Goal: Task Accomplishment & Management: Manage account settings

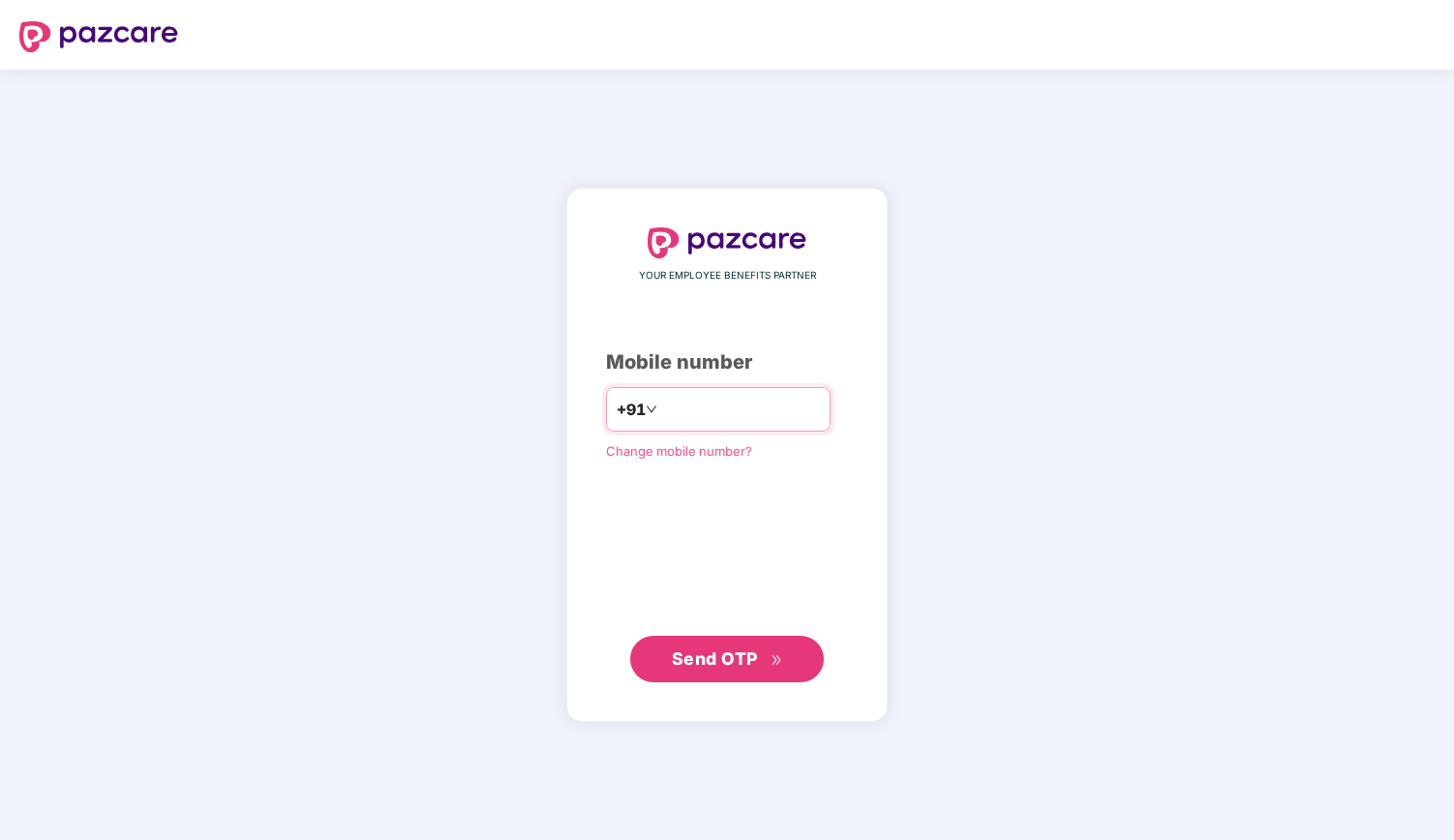
click at [720, 405] on input "*******" at bounding box center [740, 408] width 159 height 31
type input "**********"
click at [726, 659] on span "Send OTP" at bounding box center [714, 657] width 86 height 21
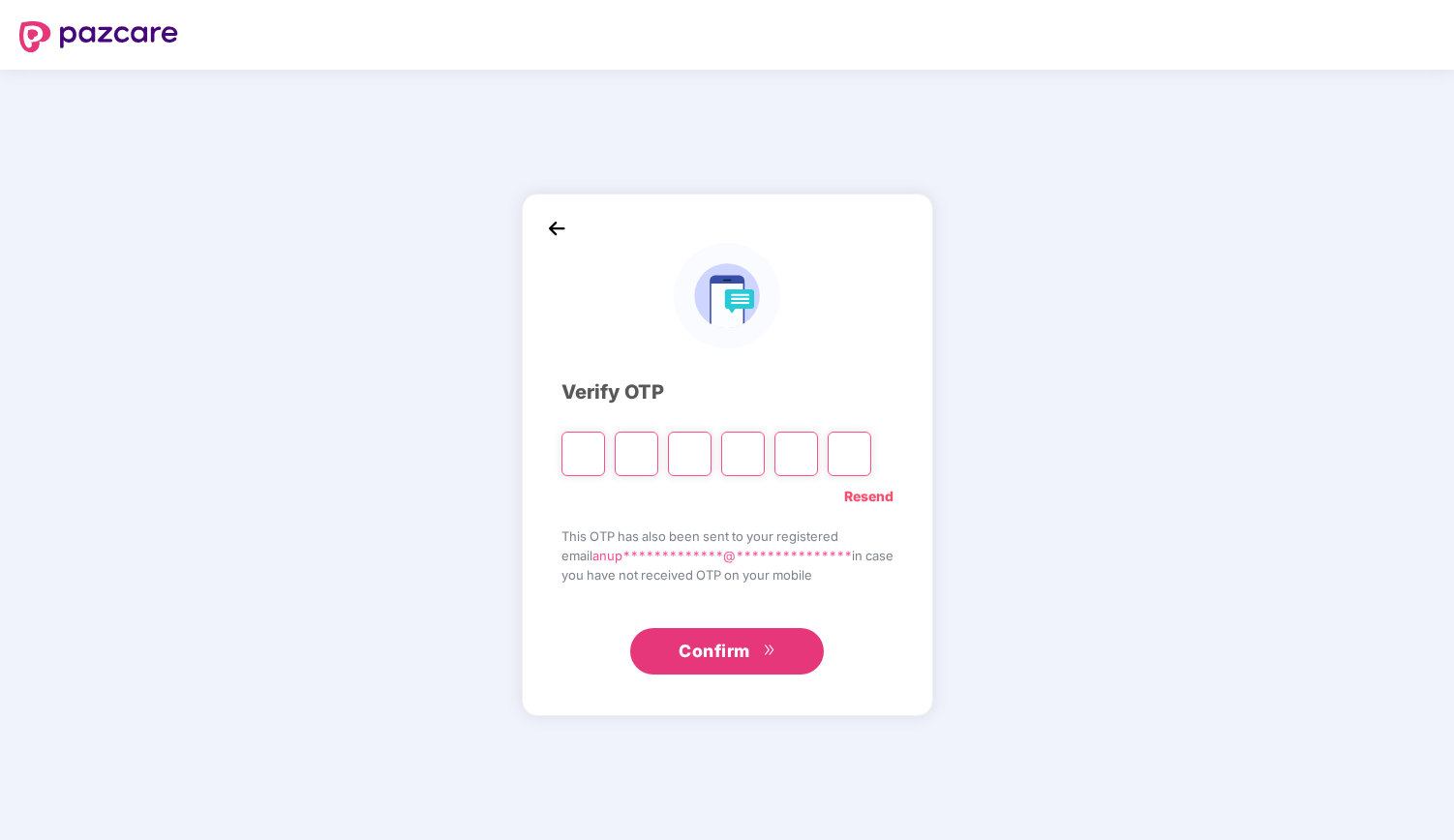
type input "*"
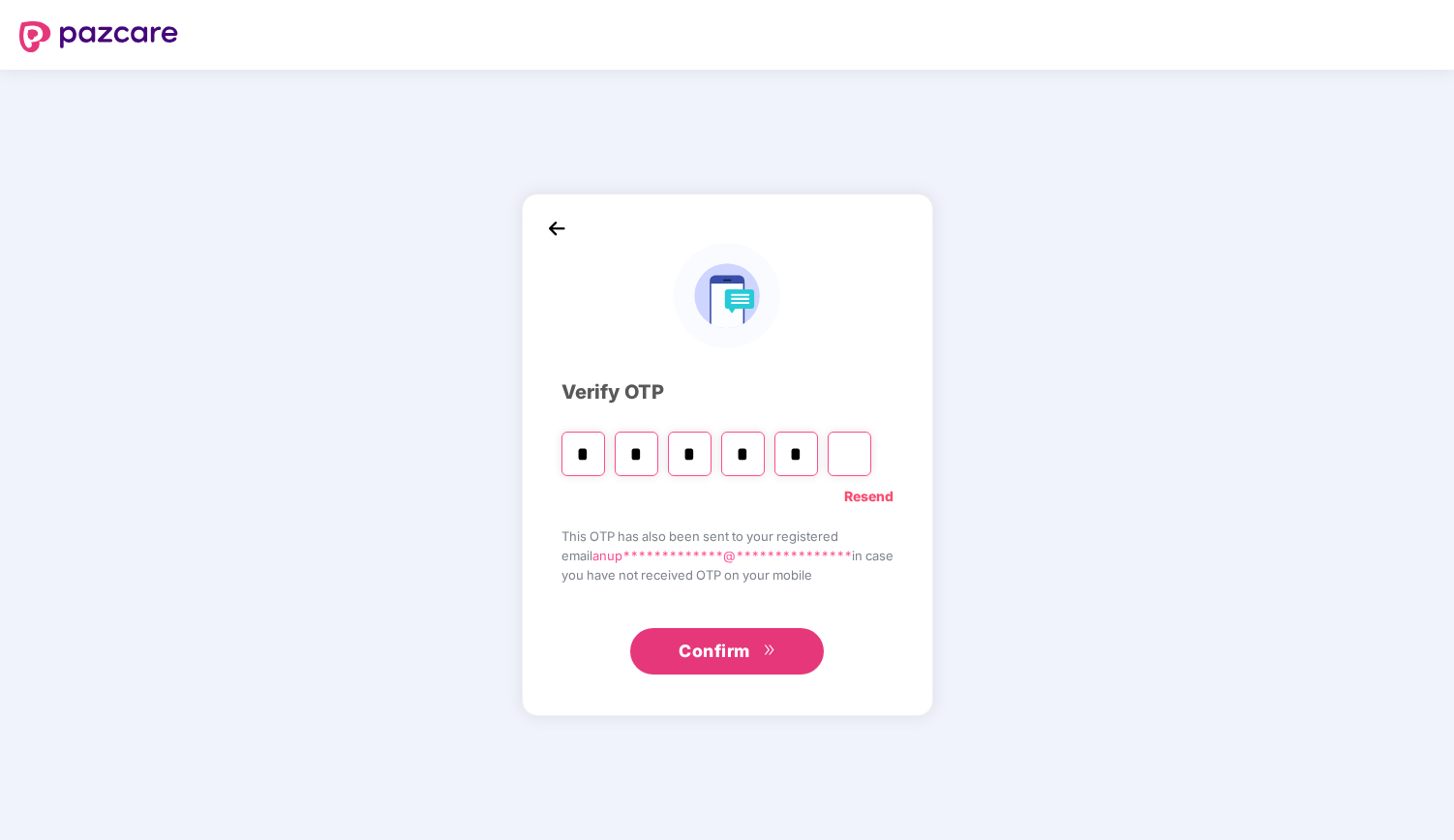
type input "*"
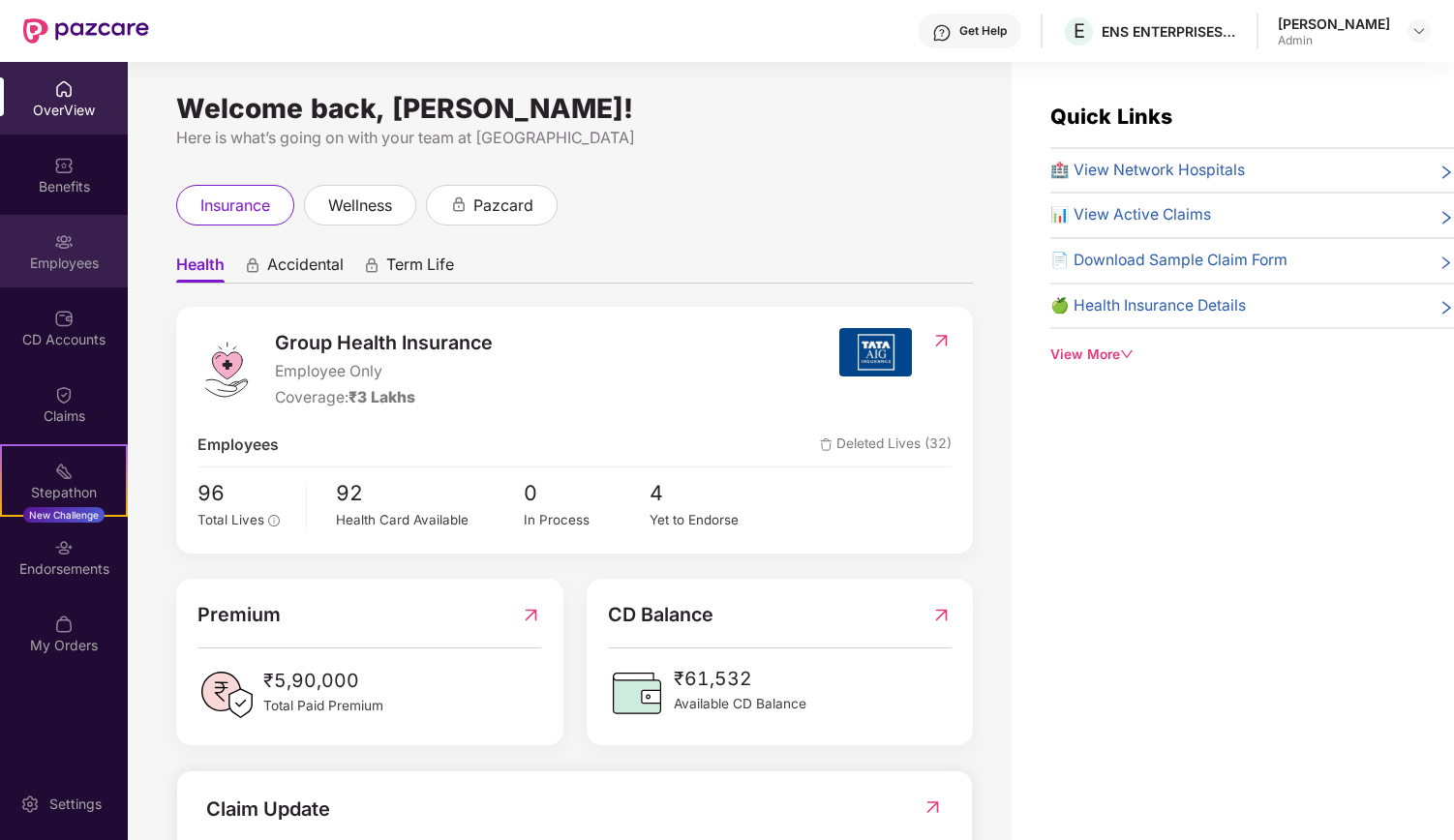
click at [64, 254] on div "Employees" at bounding box center [64, 263] width 128 height 20
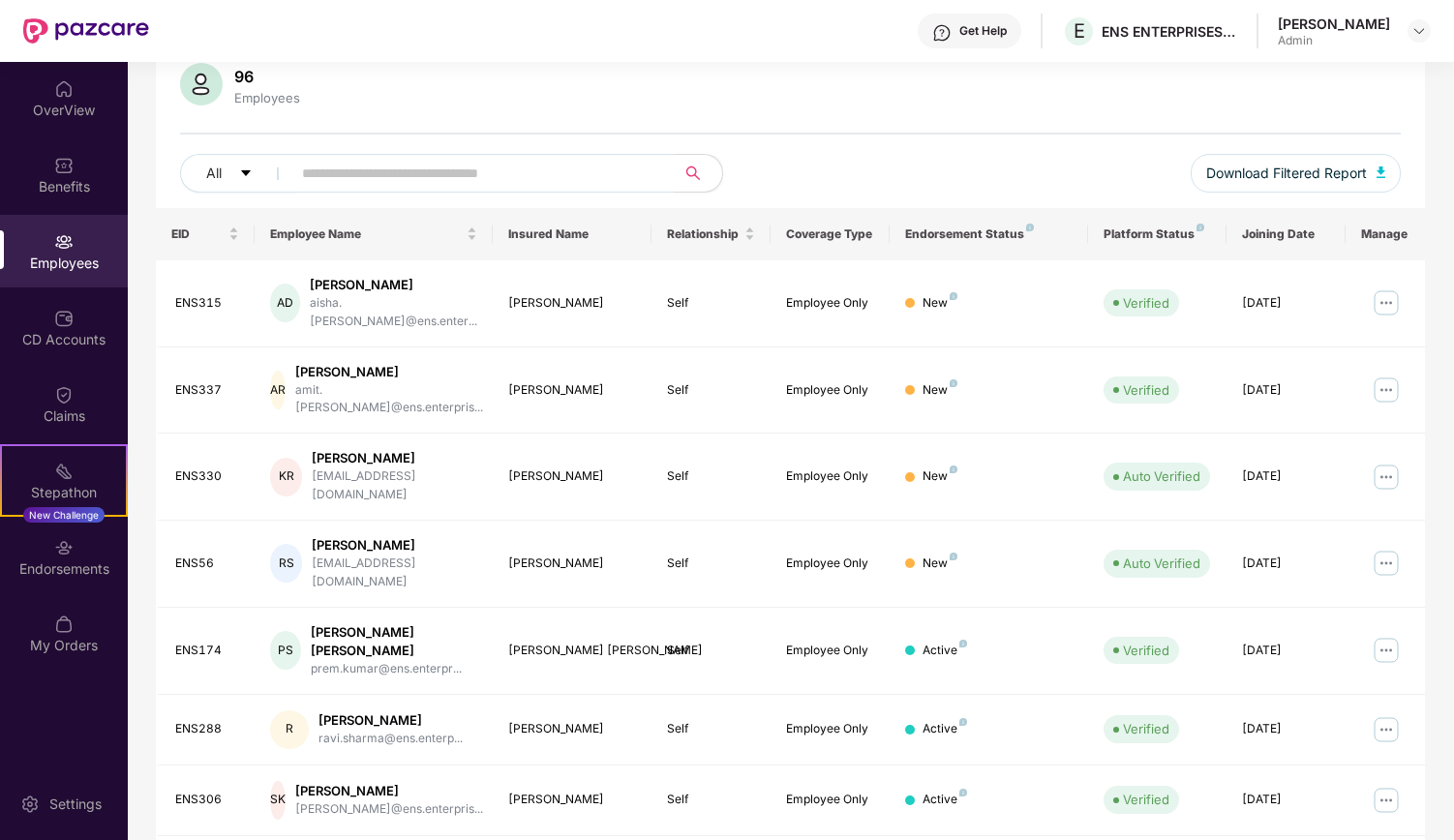
scroll to position [154, 0]
click at [1388, 634] on img at bounding box center [1385, 649] width 31 height 31
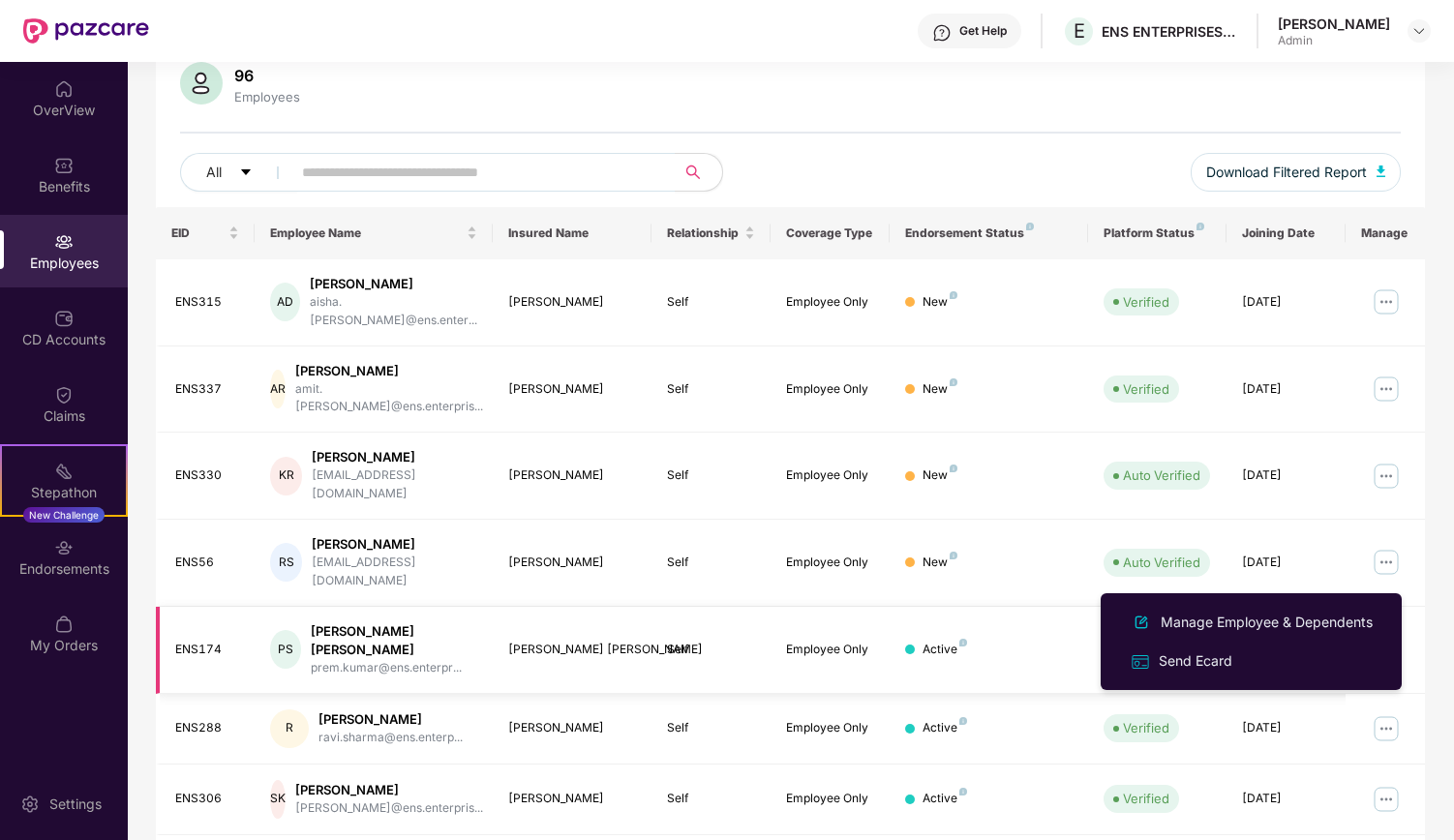
click at [1385, 634] on img at bounding box center [1385, 649] width 31 height 31
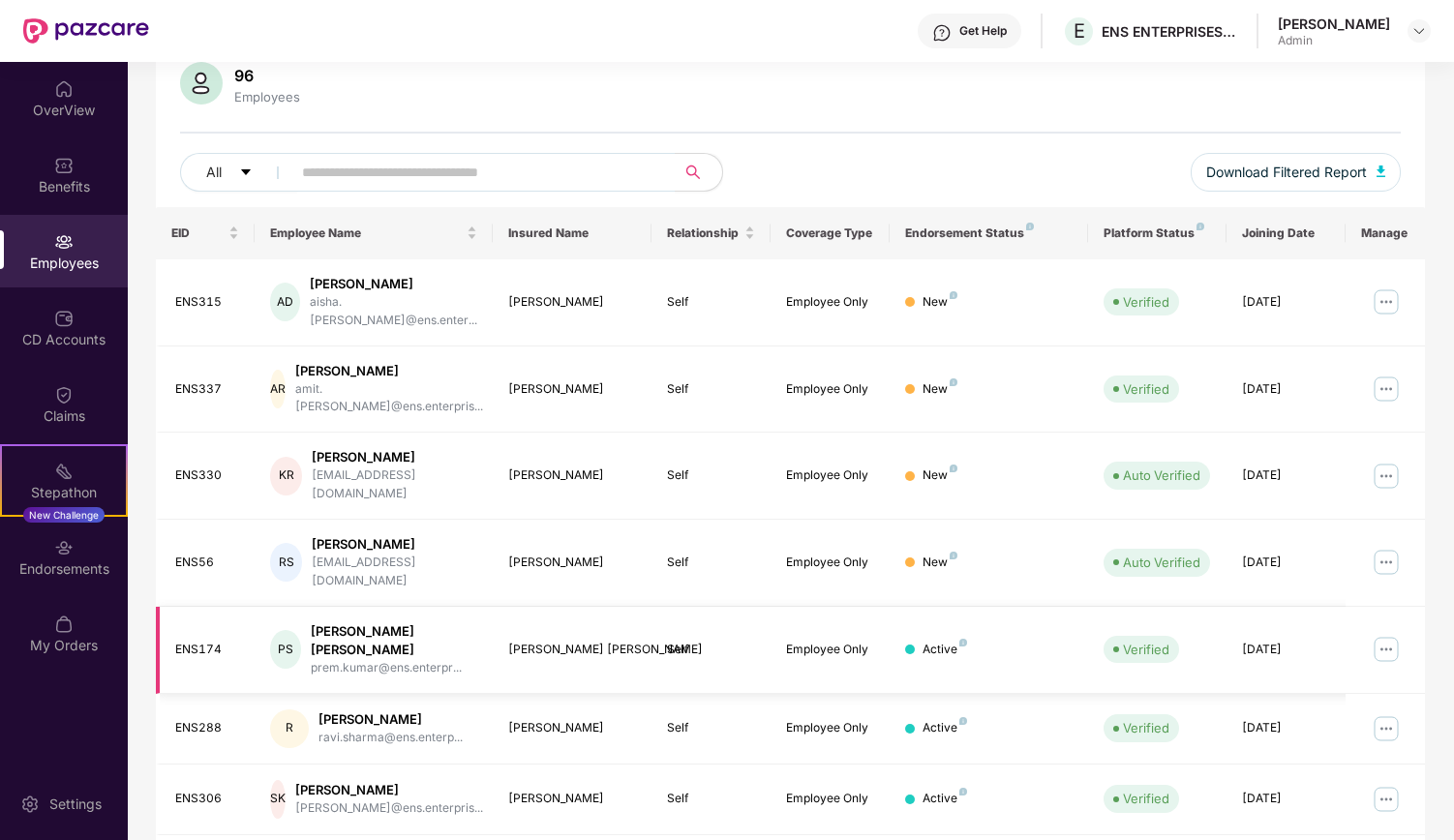
click at [1383, 634] on img at bounding box center [1385, 649] width 31 height 31
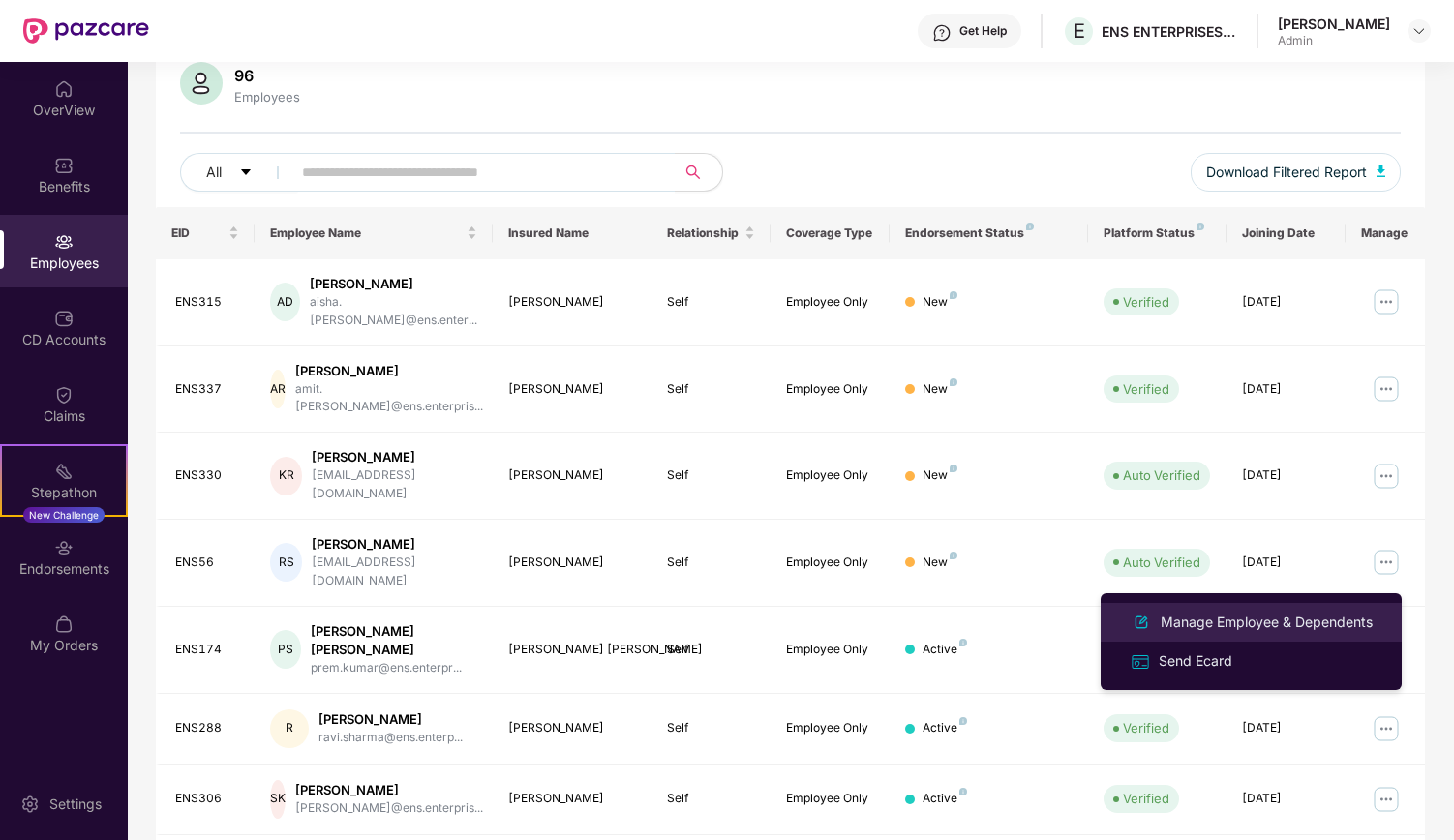
click at [1342, 615] on div "Manage Employee & Dependents" at bounding box center [1267, 622] width 220 height 22
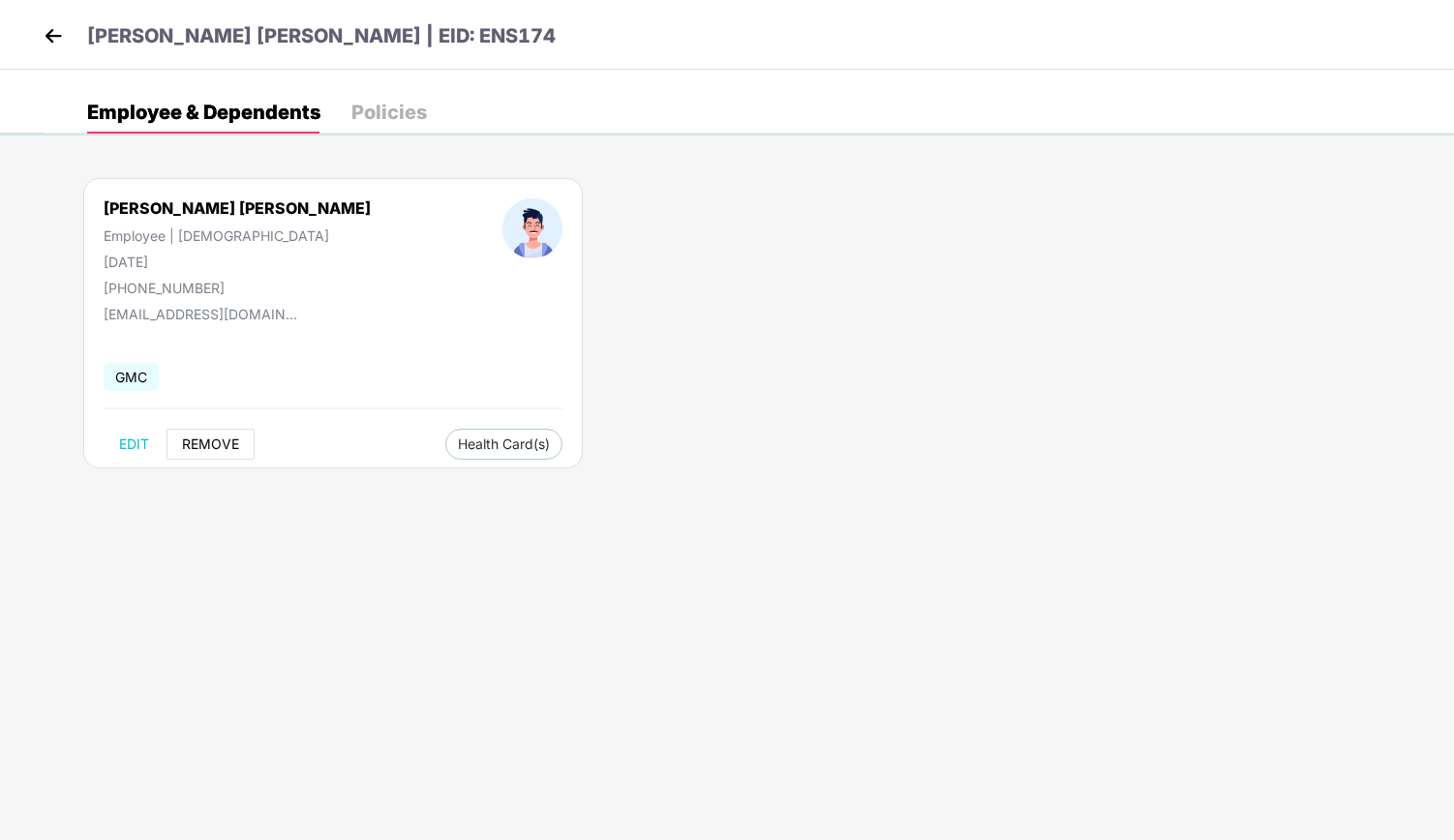
click at [203, 438] on span "REMOVE" at bounding box center [210, 445] width 57 height 16
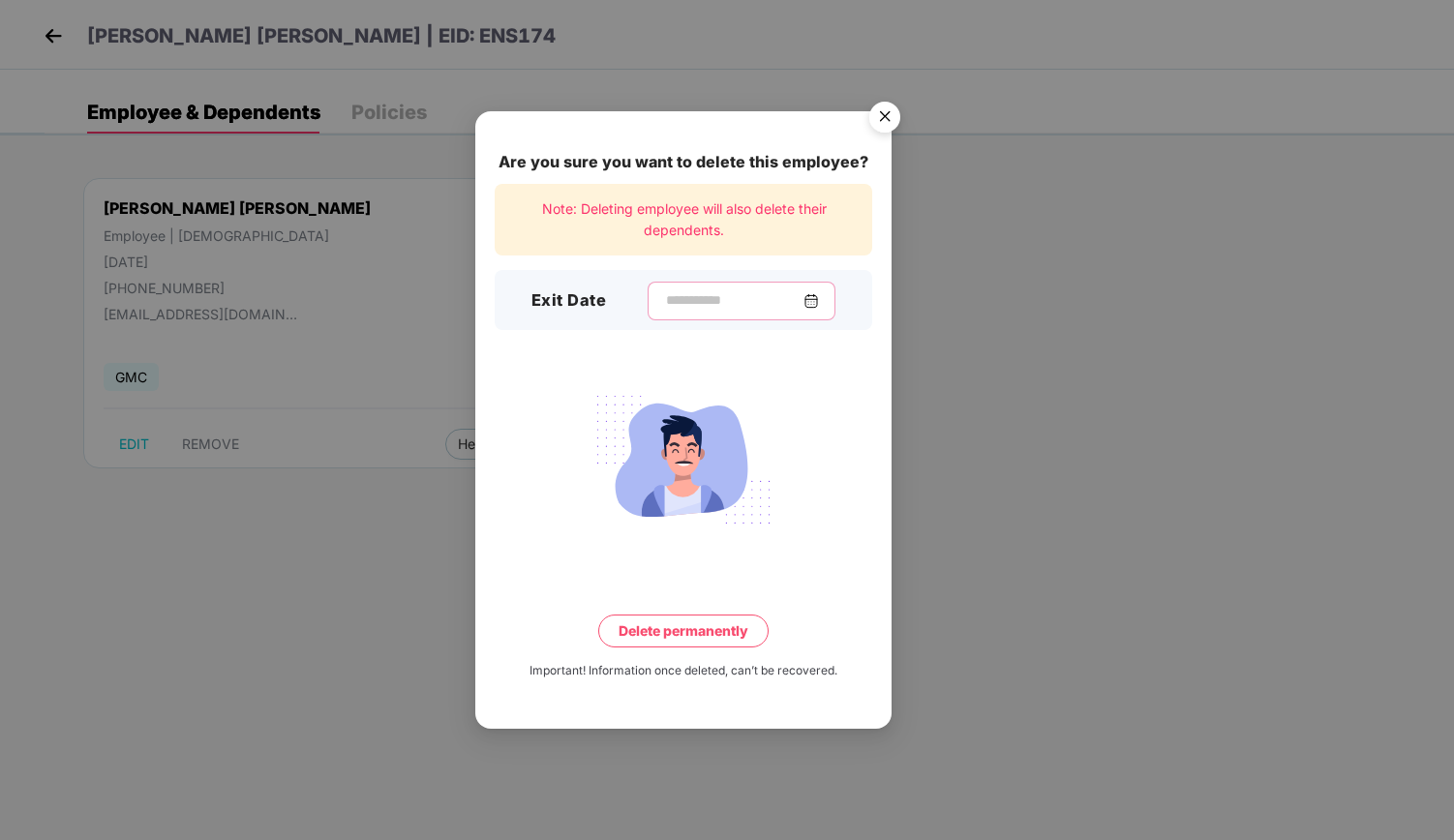
click at [708, 306] on input at bounding box center [733, 300] width 139 height 21
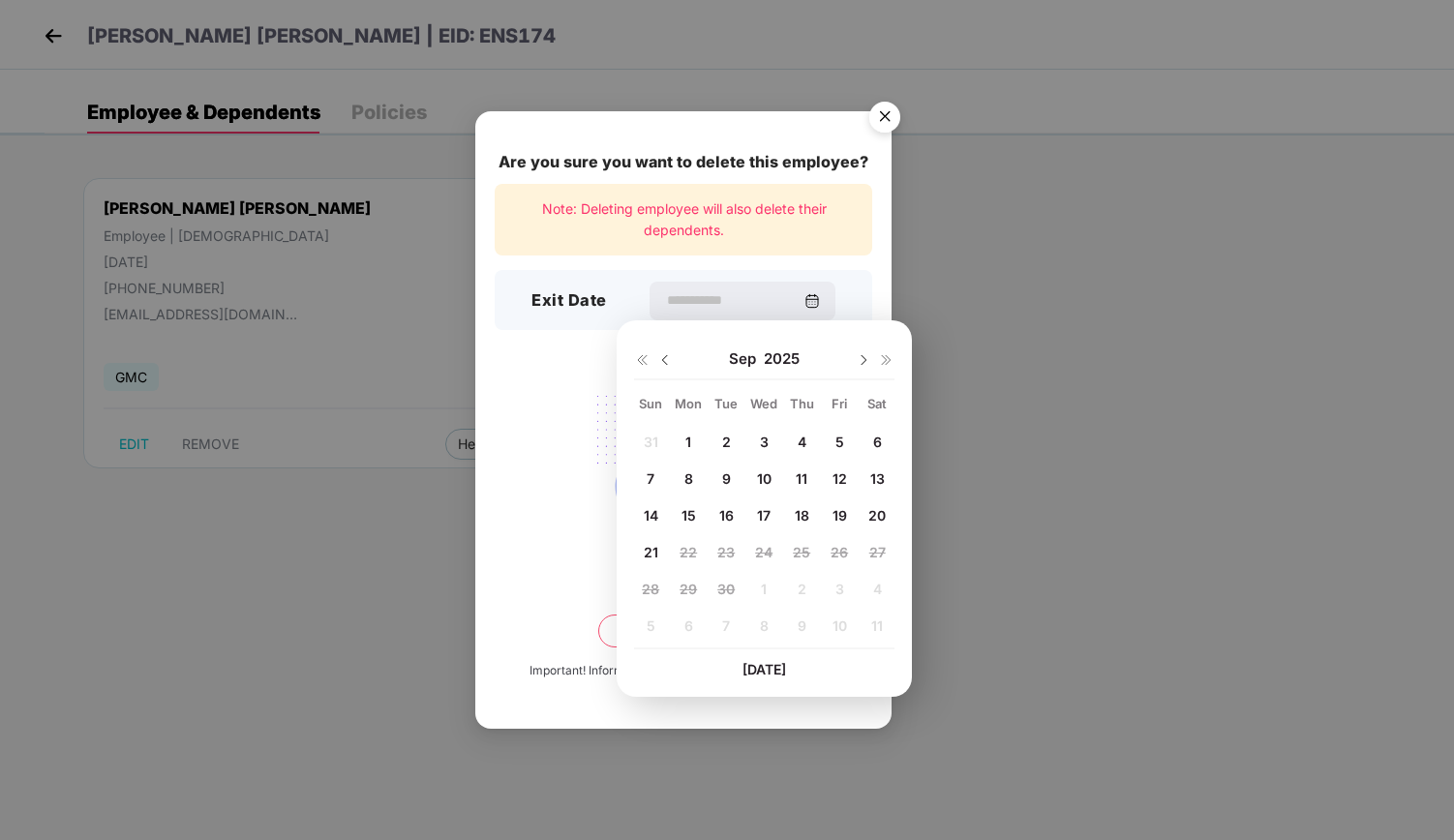
click at [665, 361] on img at bounding box center [665, 360] width 16 height 16
click at [873, 552] on span "23" at bounding box center [877, 551] width 18 height 17
type input "**********"
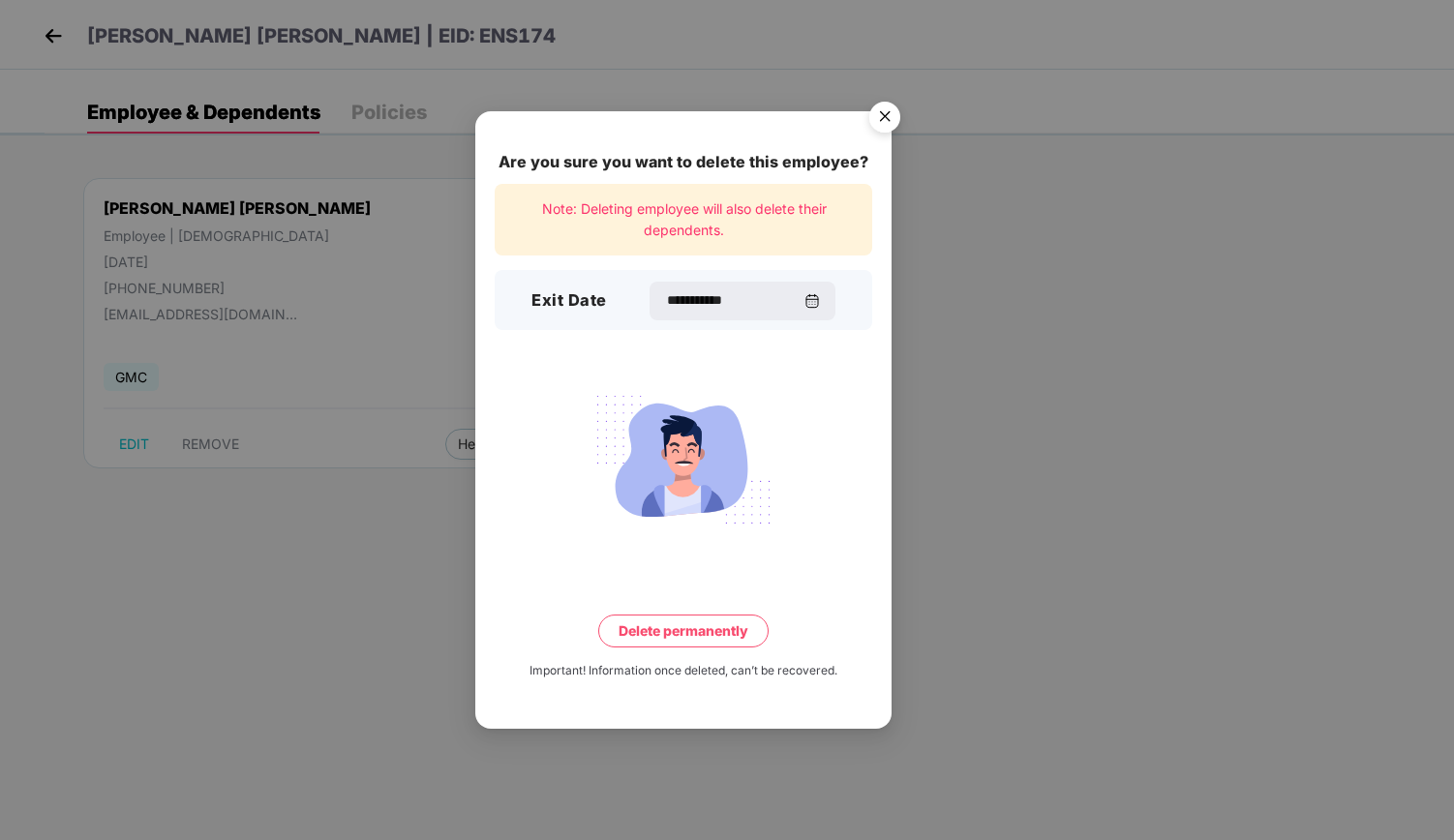
click at [735, 628] on button "Delete permanently" at bounding box center [683, 630] width 171 height 33
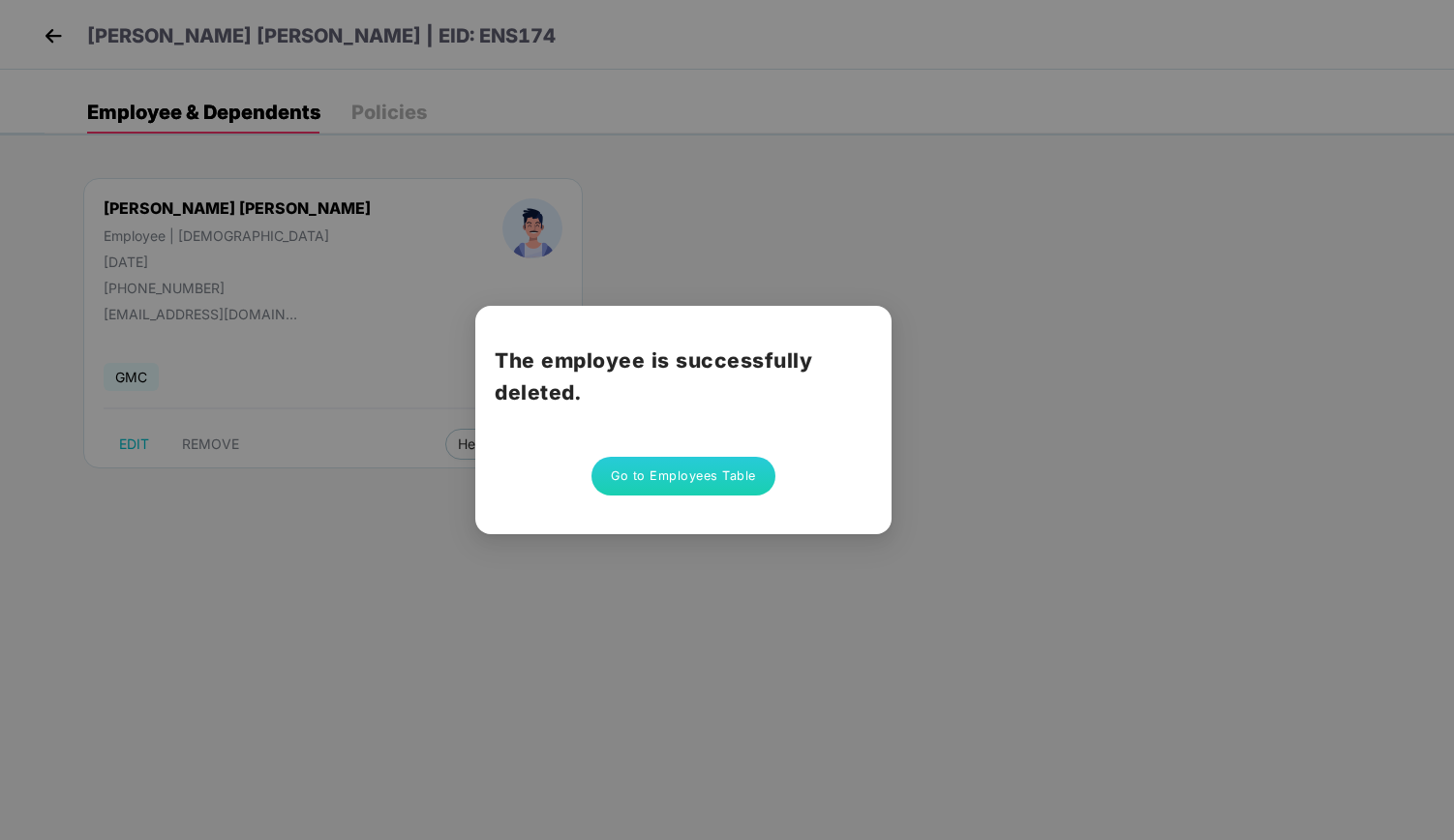
click at [735, 479] on button "Go to Employees Table" at bounding box center [684, 475] width 183 height 38
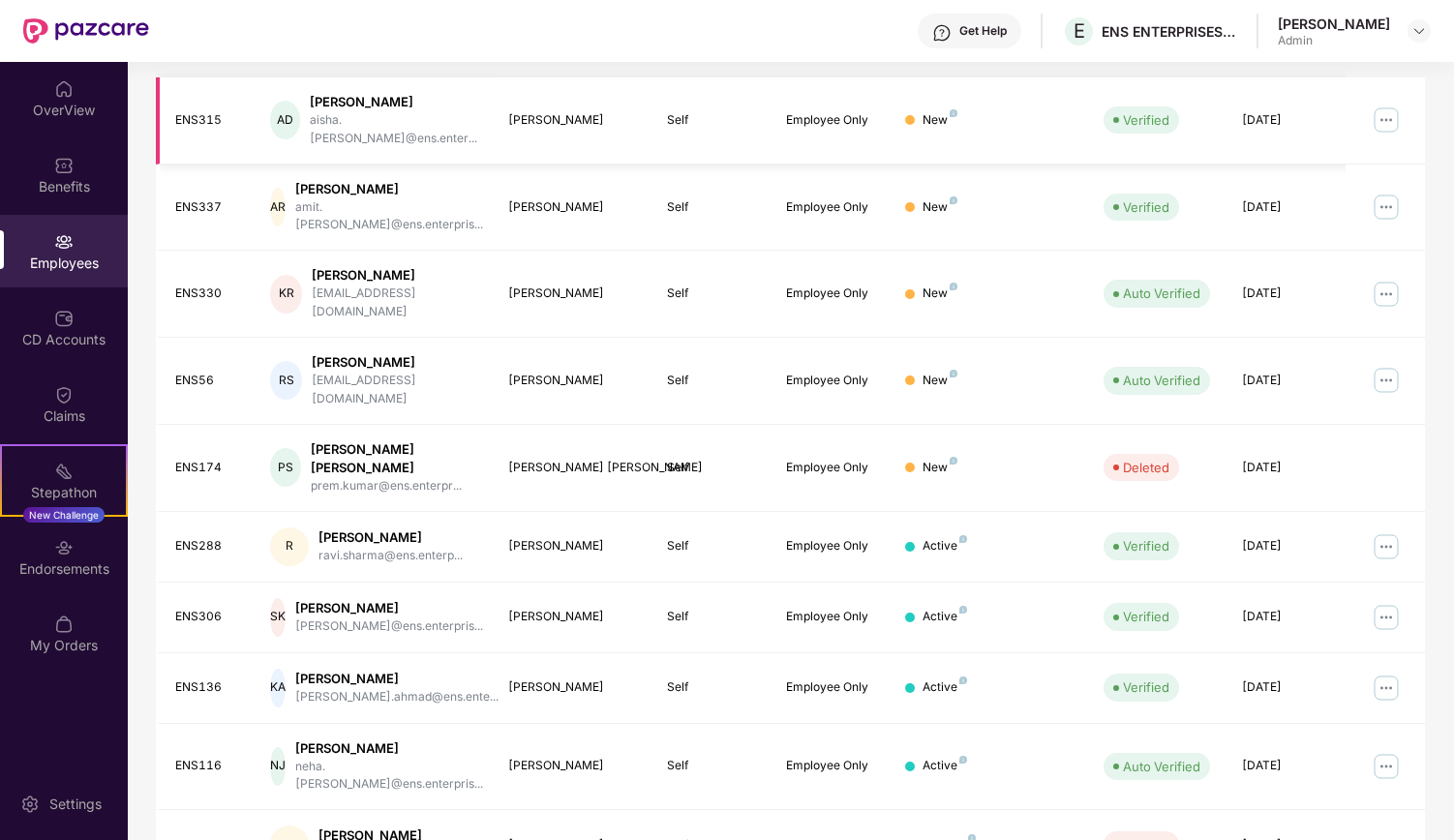
scroll to position [344, 0]
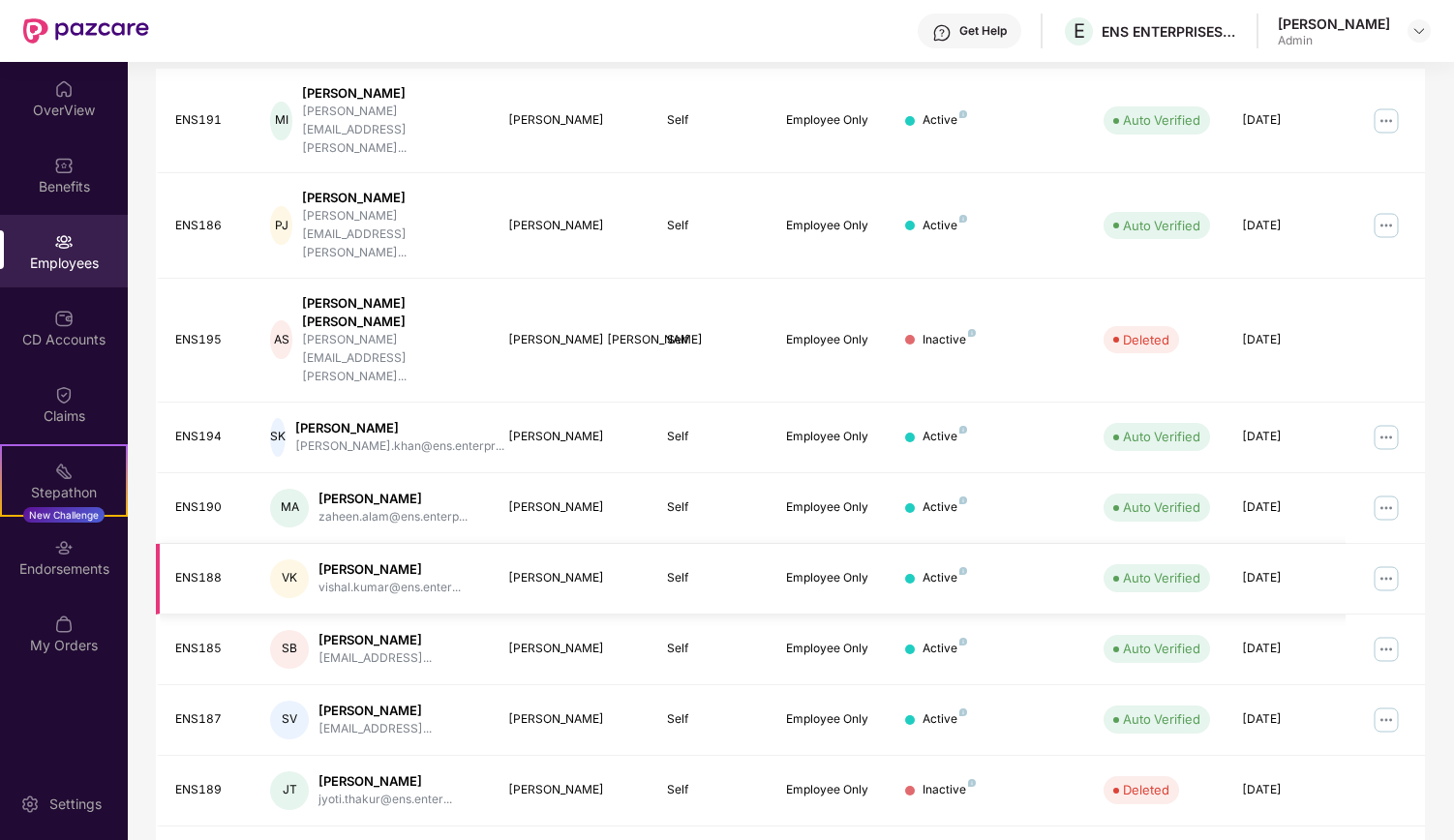
click at [1385, 563] on img at bounding box center [1385, 578] width 31 height 31
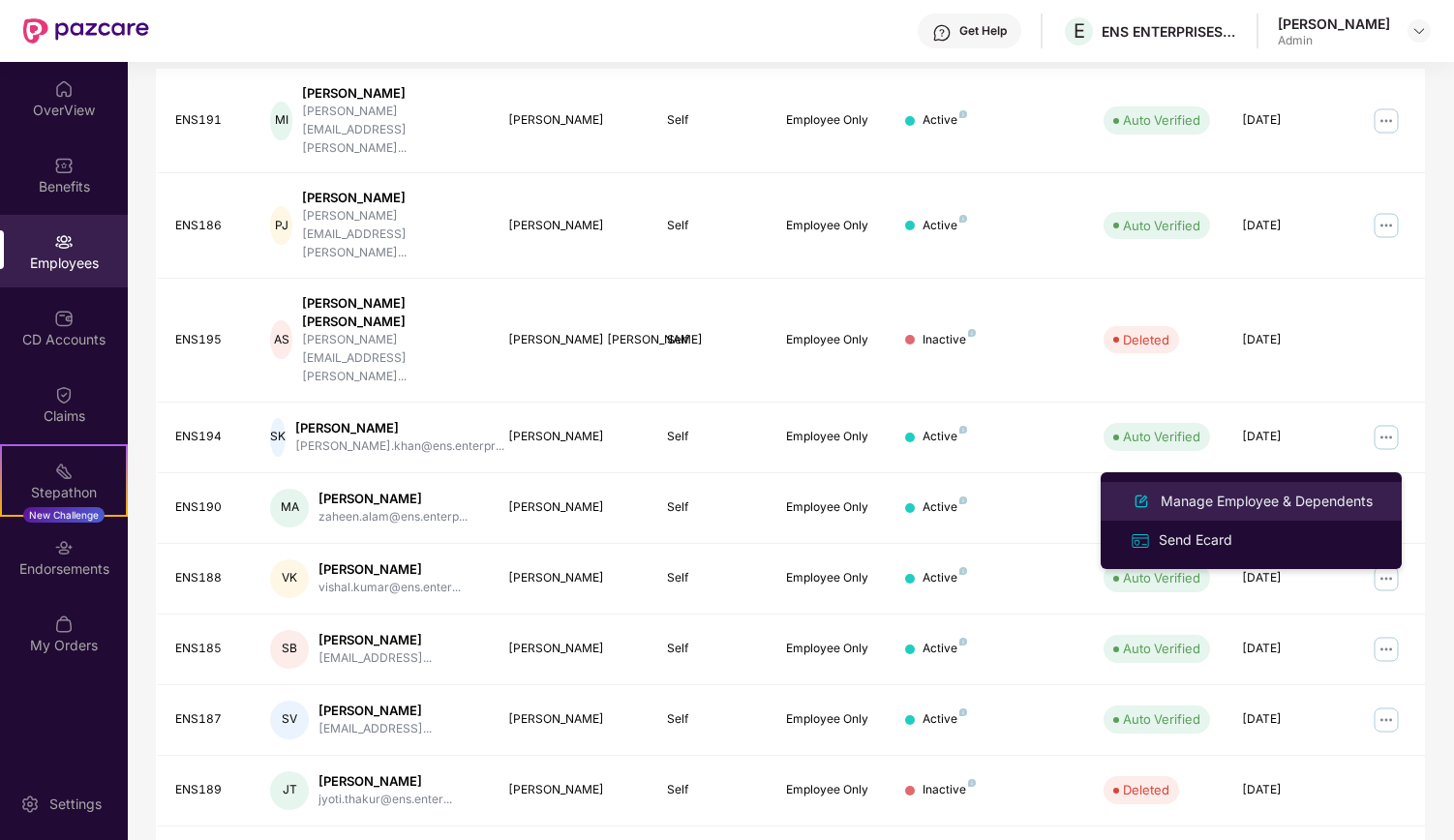
click at [1209, 496] on div "Manage Employee & Dependents" at bounding box center [1267, 501] width 220 height 22
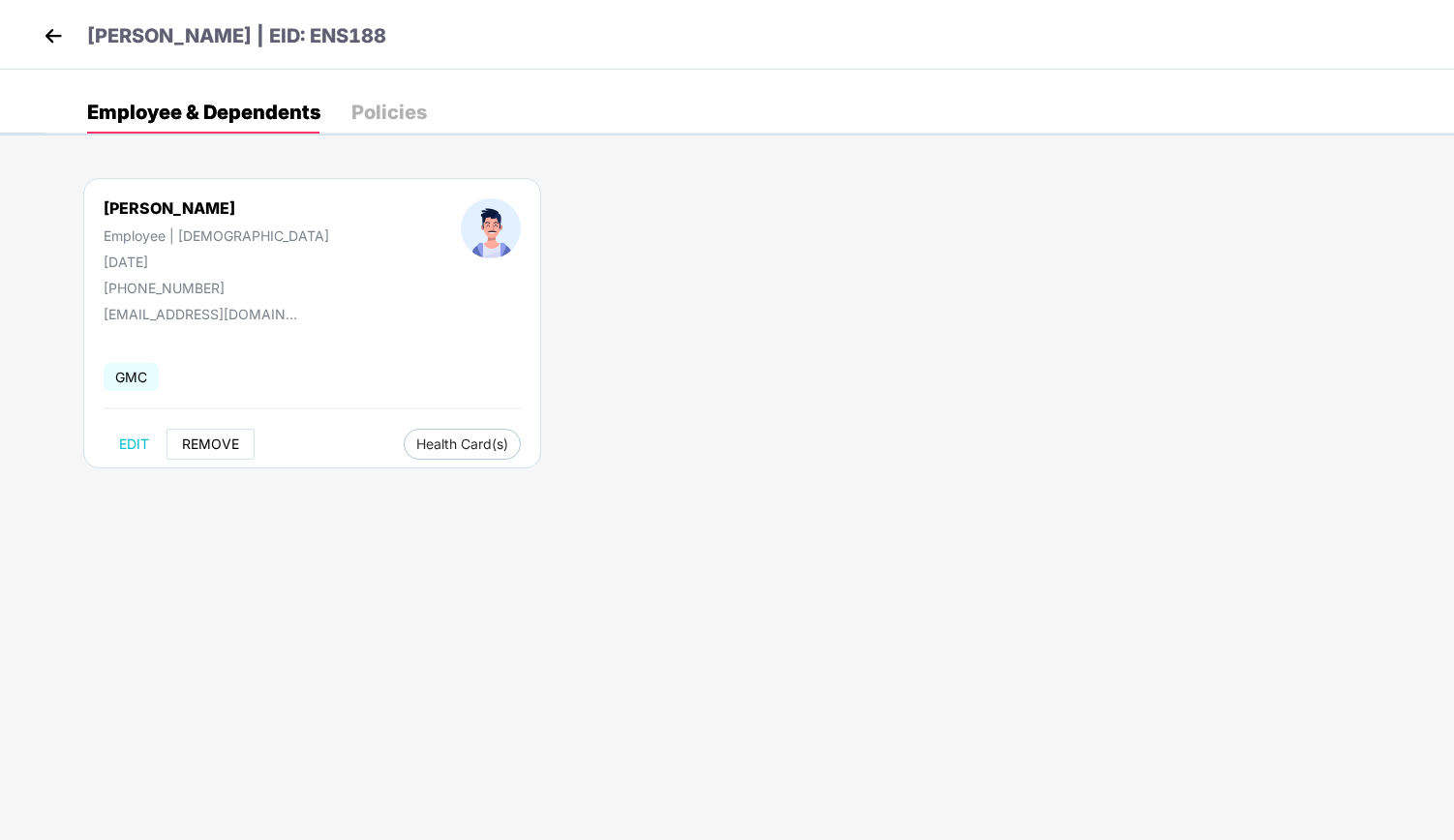
click at [201, 447] on span "REMOVE" at bounding box center [210, 445] width 57 height 16
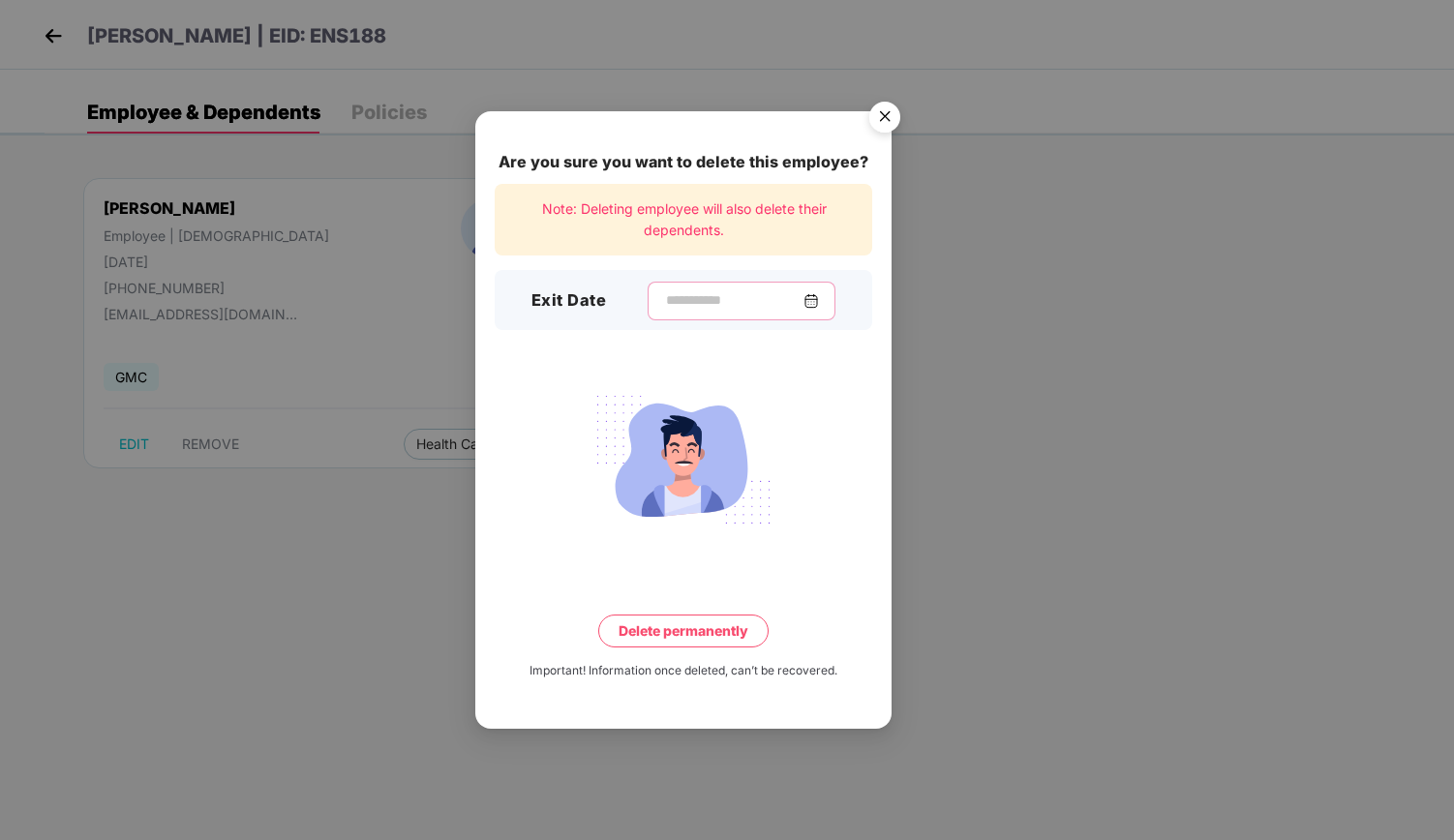
click at [712, 307] on input at bounding box center [733, 300] width 139 height 21
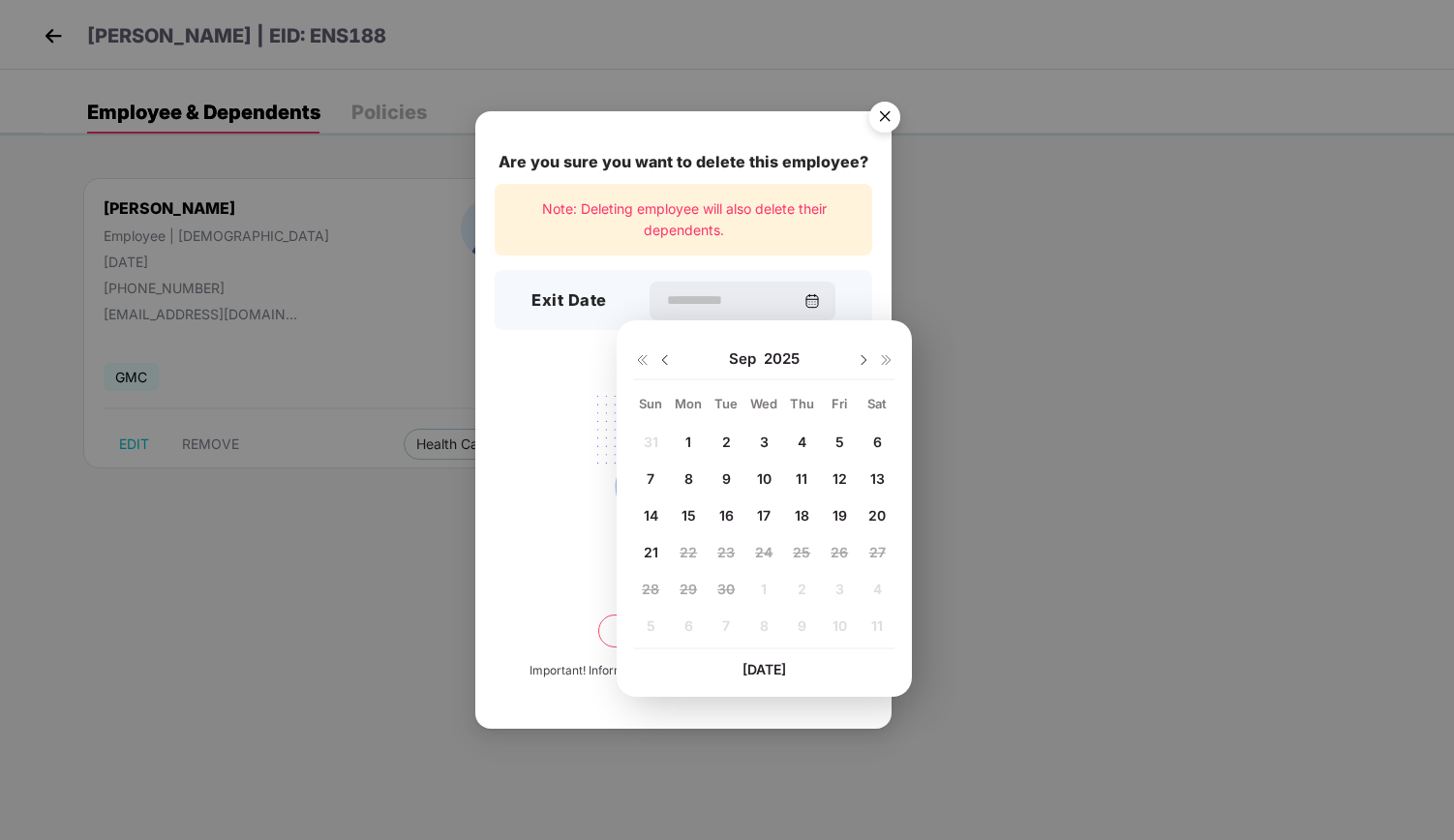
click at [663, 361] on img at bounding box center [665, 360] width 16 height 16
click at [881, 548] on span "23" at bounding box center [877, 551] width 18 height 17
type input "**********"
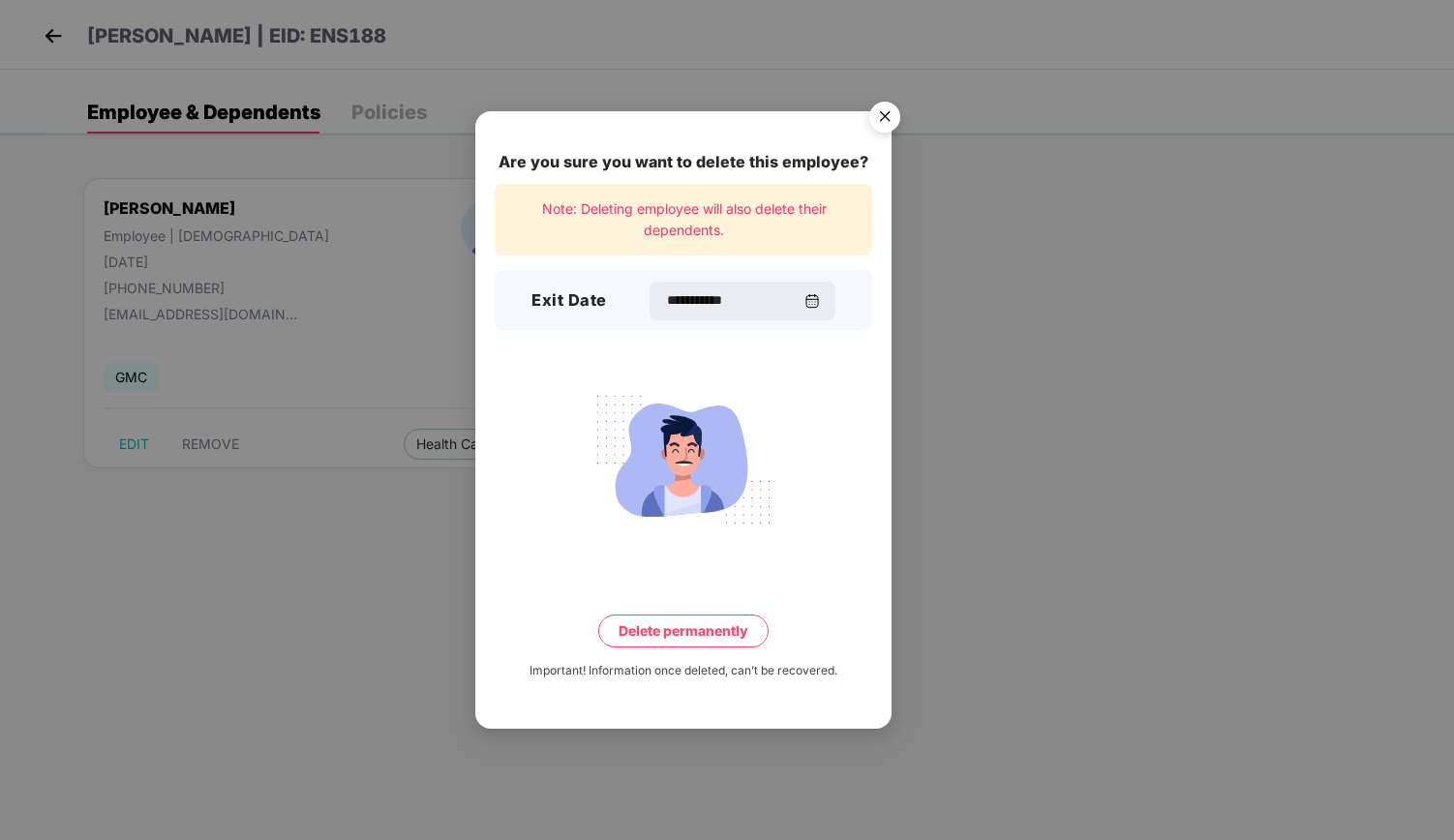
click at [695, 632] on button "Delete permanently" at bounding box center [683, 630] width 171 height 33
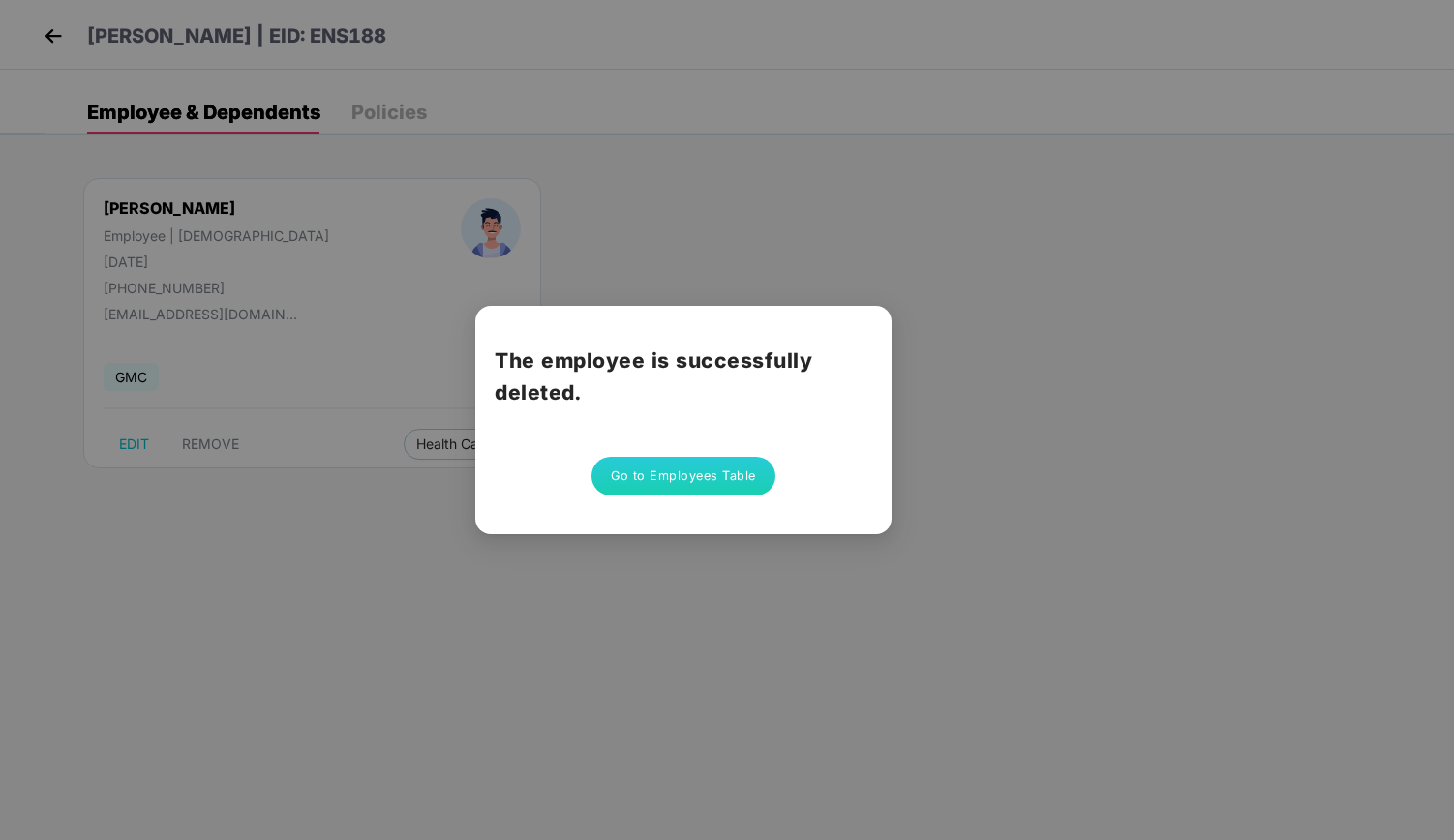
click at [674, 489] on button "Go to Employees Table" at bounding box center [684, 475] width 183 height 38
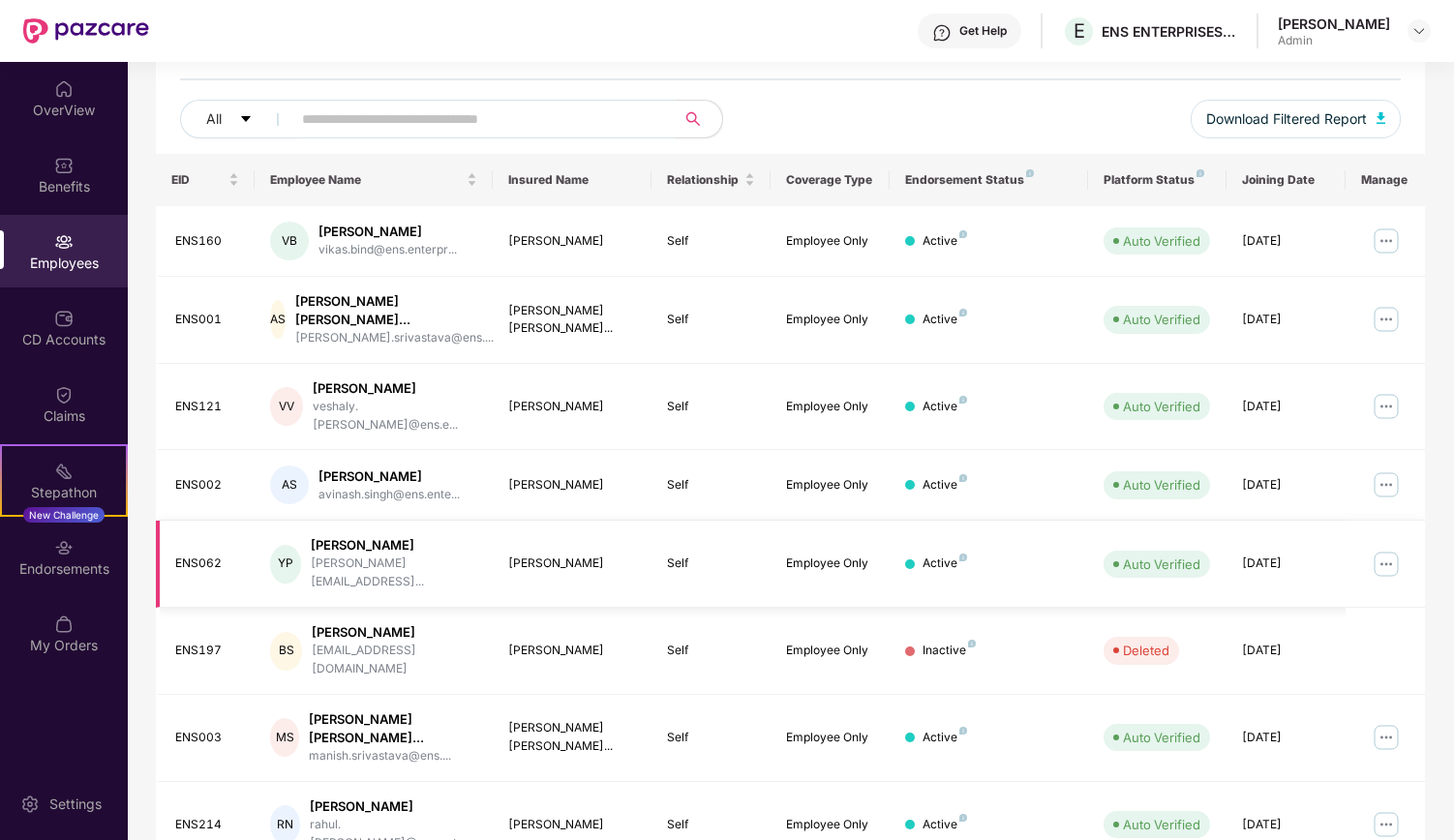
scroll to position [237, 0]
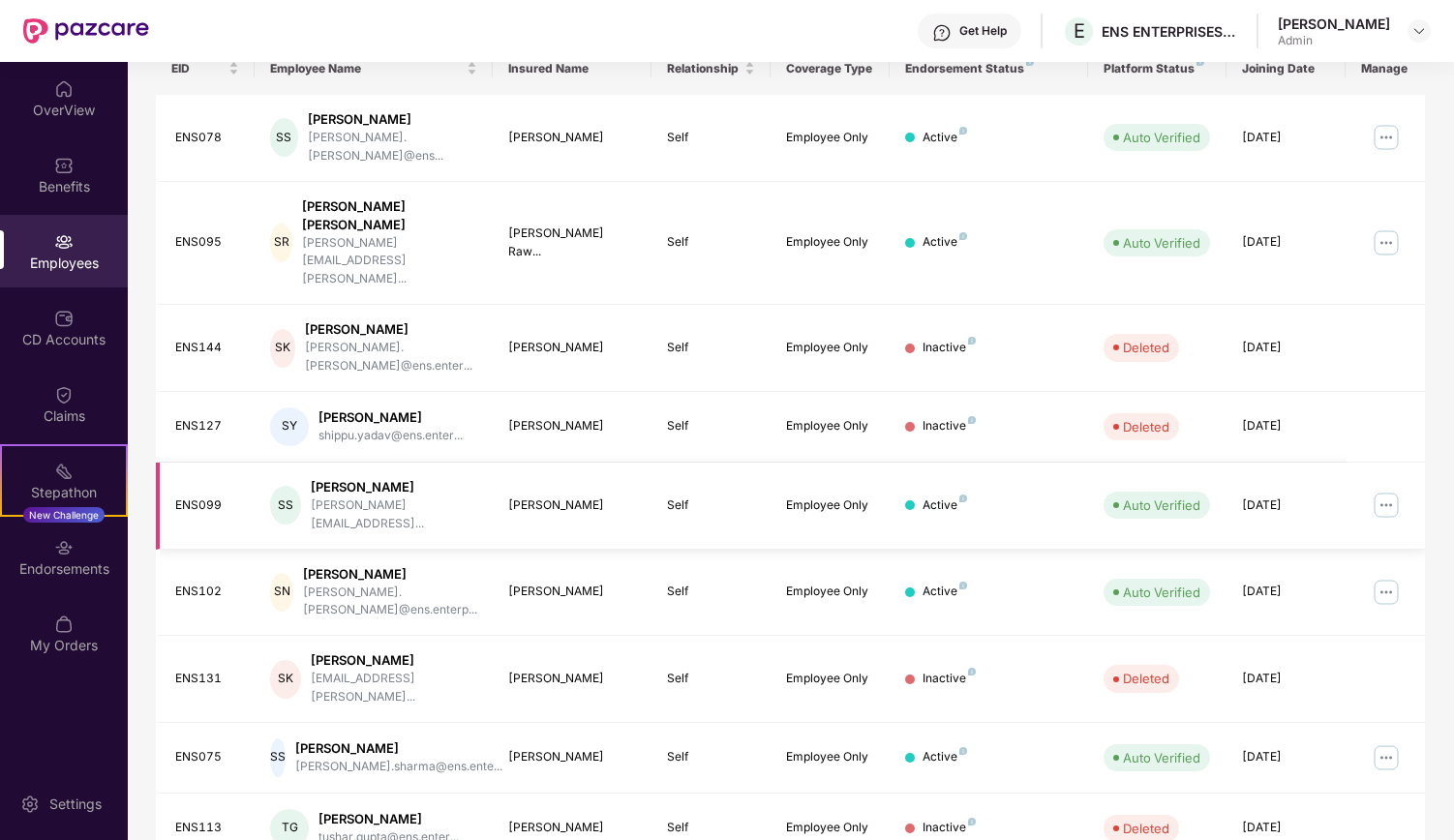
scroll to position [344, 0]
